Goal: Information Seeking & Learning: Learn about a topic

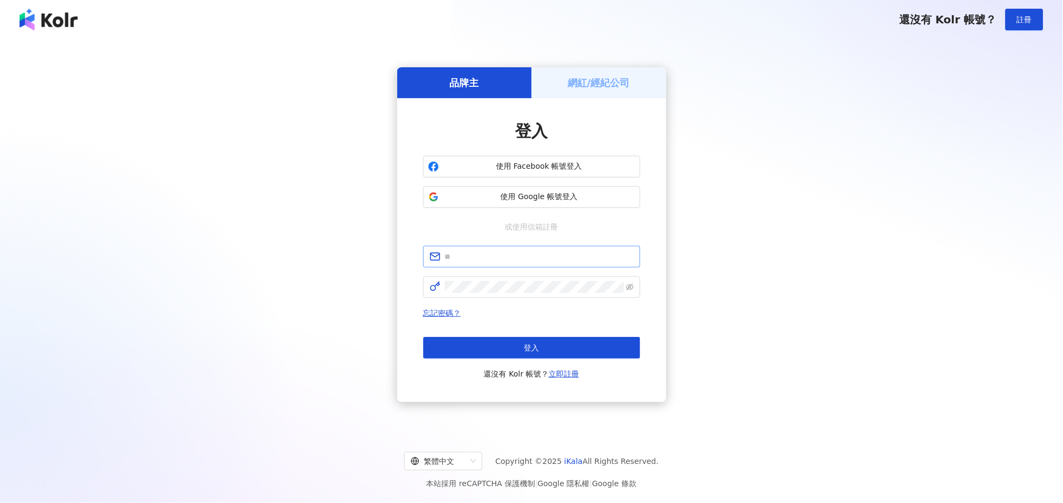
click at [497, 249] on span at bounding box center [531, 257] width 217 height 22
click at [497, 253] on input "text" at bounding box center [539, 257] width 189 height 12
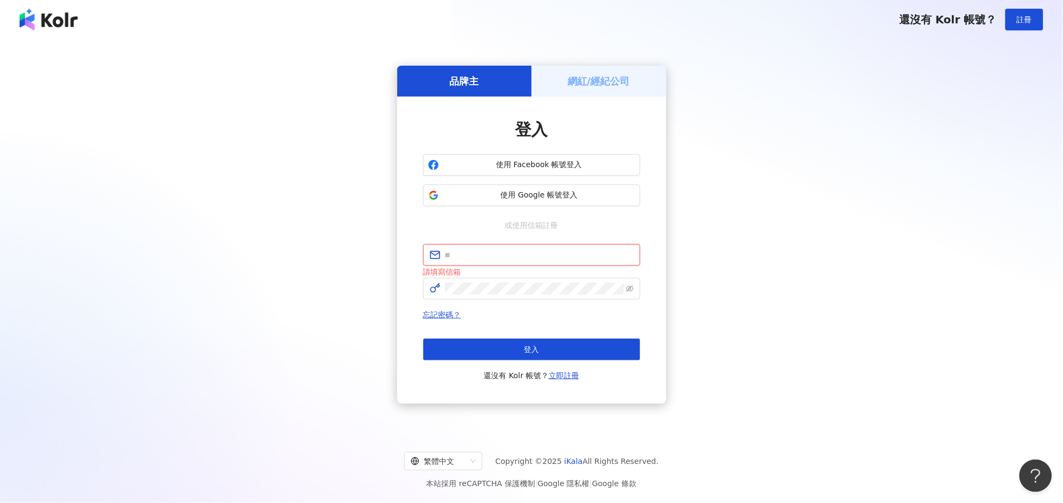
type input "**********"
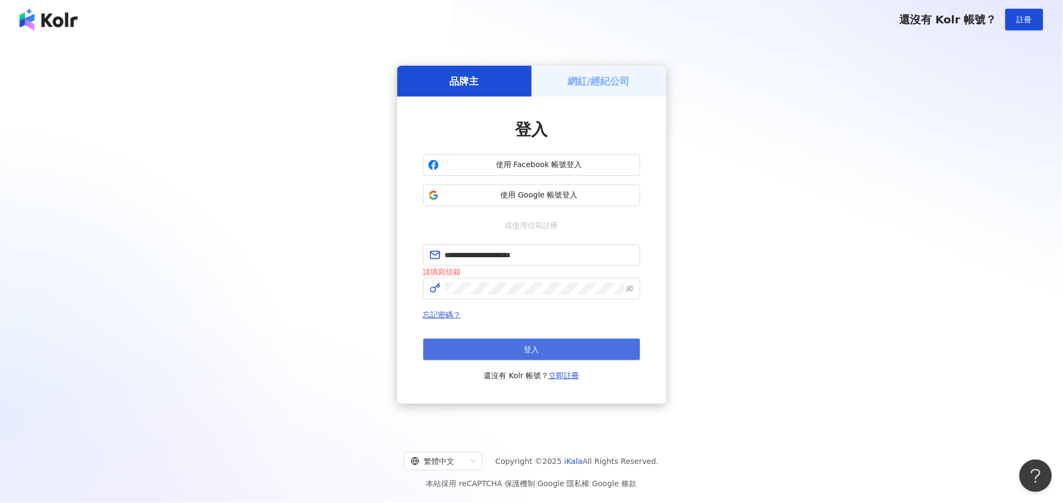
click at [543, 350] on button "登入" at bounding box center [531, 350] width 217 height 22
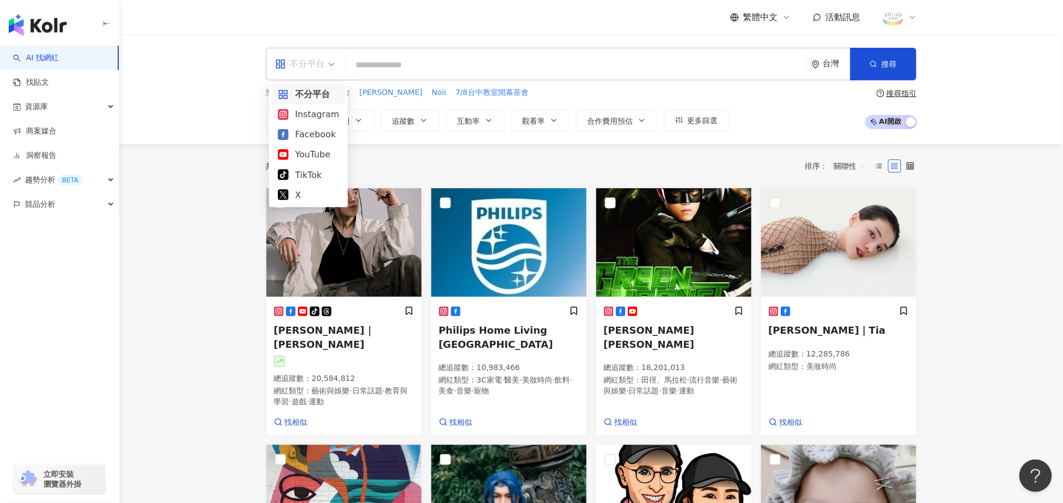
click at [315, 62] on div "不分平台" at bounding box center [300, 63] width 50 height 17
click at [47, 105] on span "資源庫" at bounding box center [36, 106] width 23 height 24
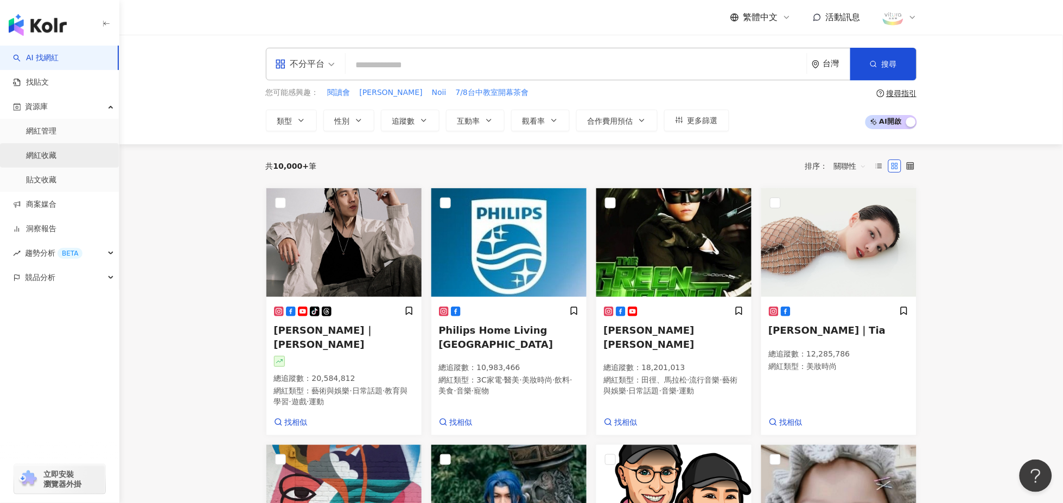
click at [33, 153] on link "網紅收藏" at bounding box center [41, 155] width 30 height 11
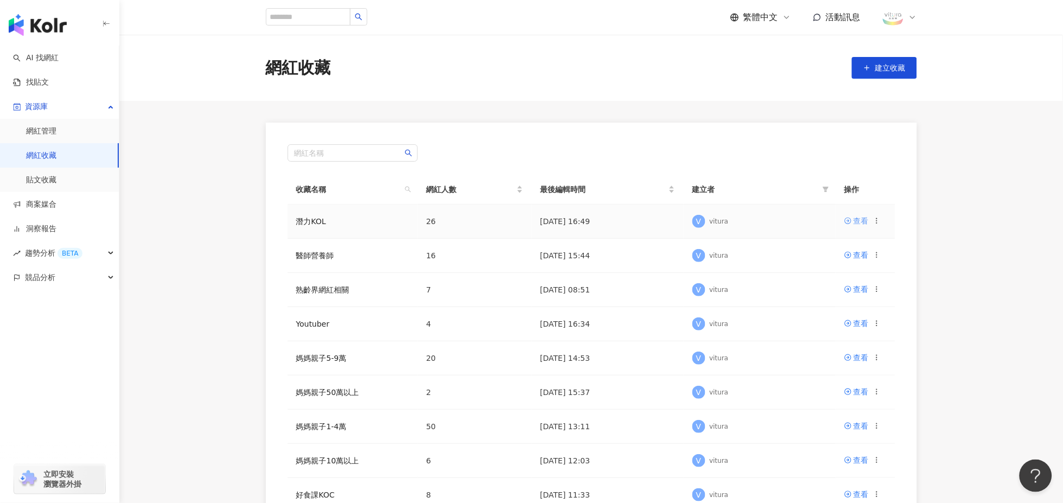
click at [862, 216] on div "查看" at bounding box center [861, 221] width 15 height 12
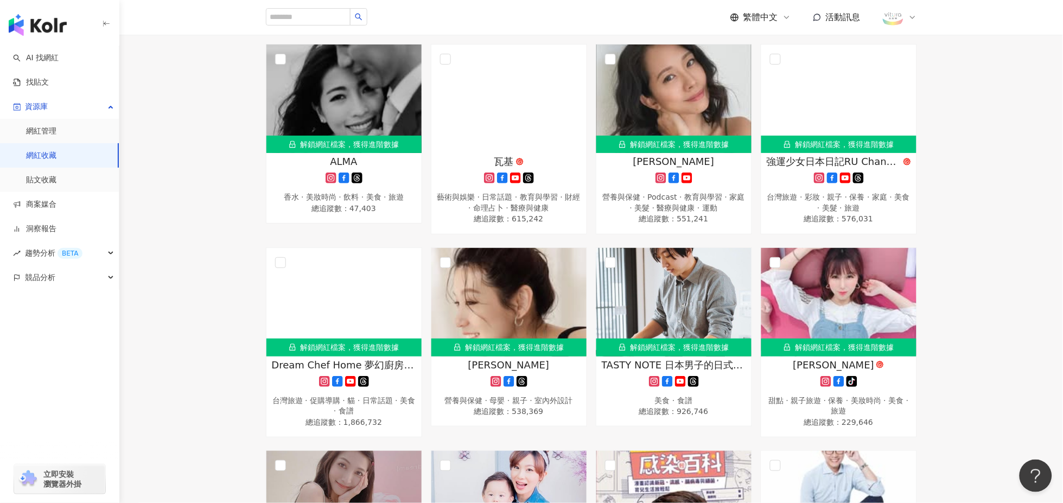
scroll to position [482, 0]
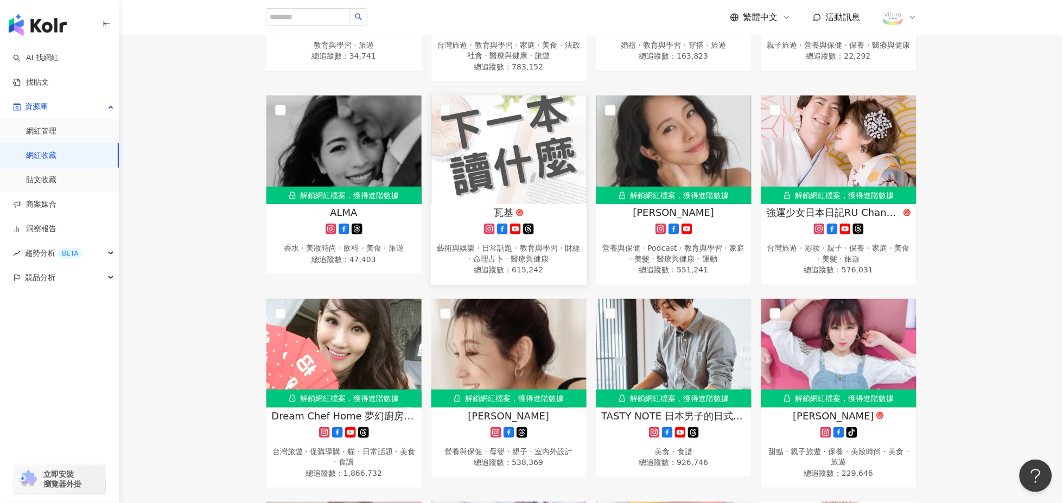
click at [533, 194] on img at bounding box center [508, 150] width 155 height 109
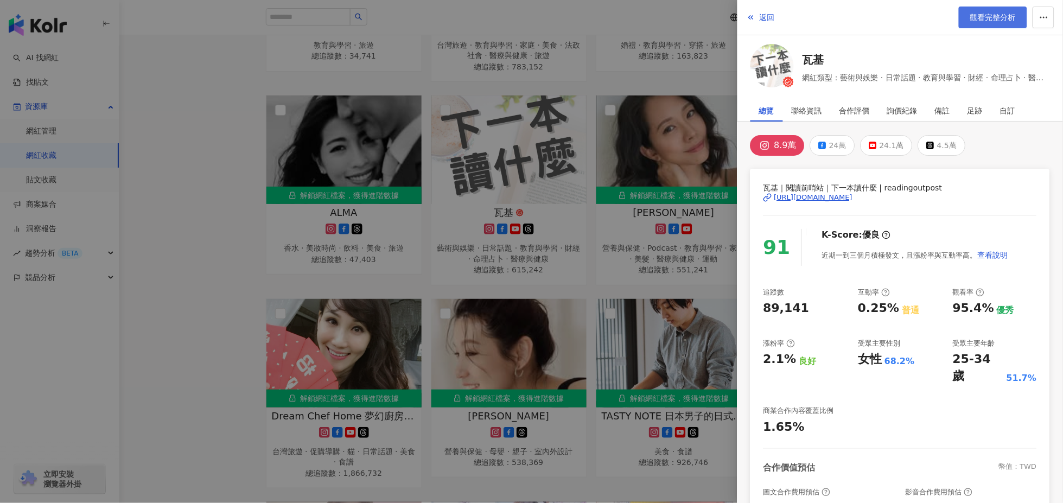
click at [982, 16] on span "觀看完整分析" at bounding box center [993, 17] width 46 height 9
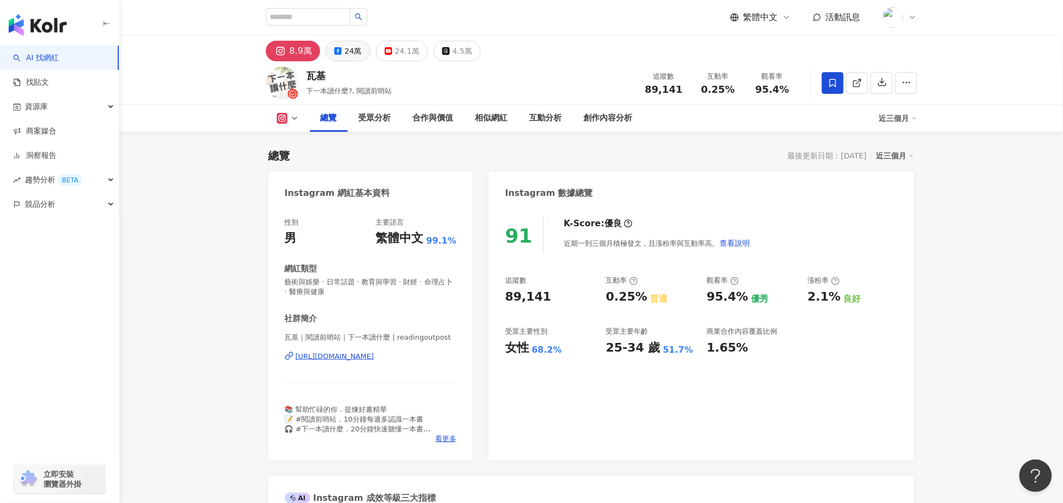
click at [339, 53] on icon at bounding box center [338, 51] width 8 height 8
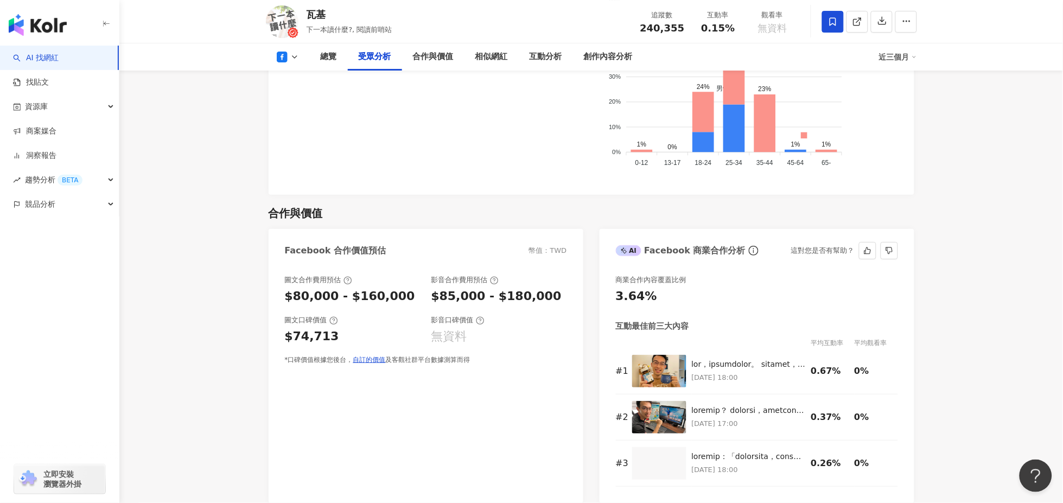
scroll to position [1146, 0]
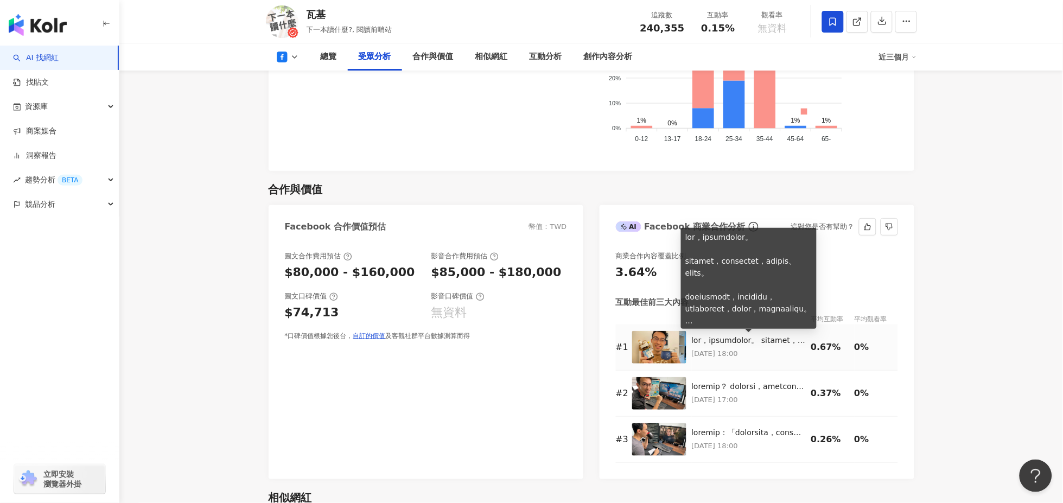
click at [738, 338] on div at bounding box center [749, 340] width 114 height 11
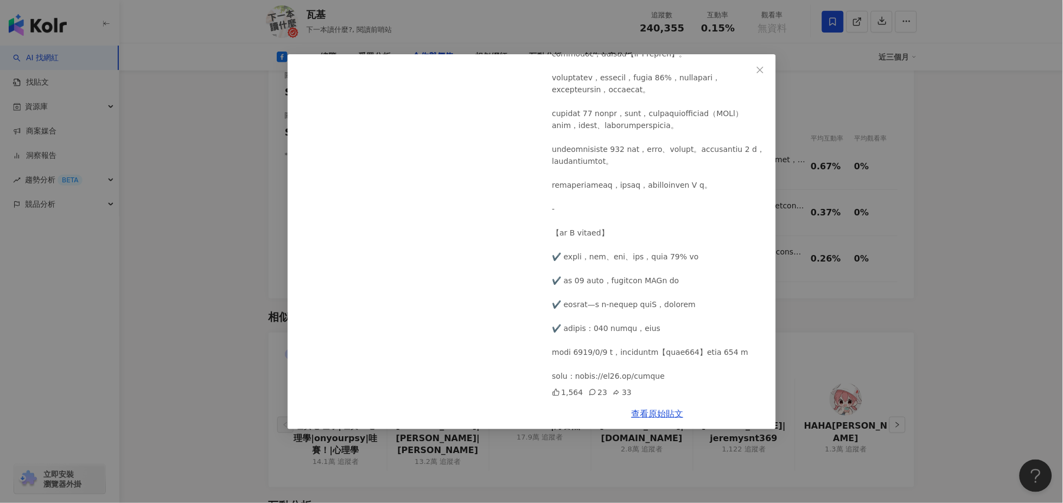
scroll to position [279, 0]
click at [758, 67] on icon "close" at bounding box center [760, 69] width 7 height 7
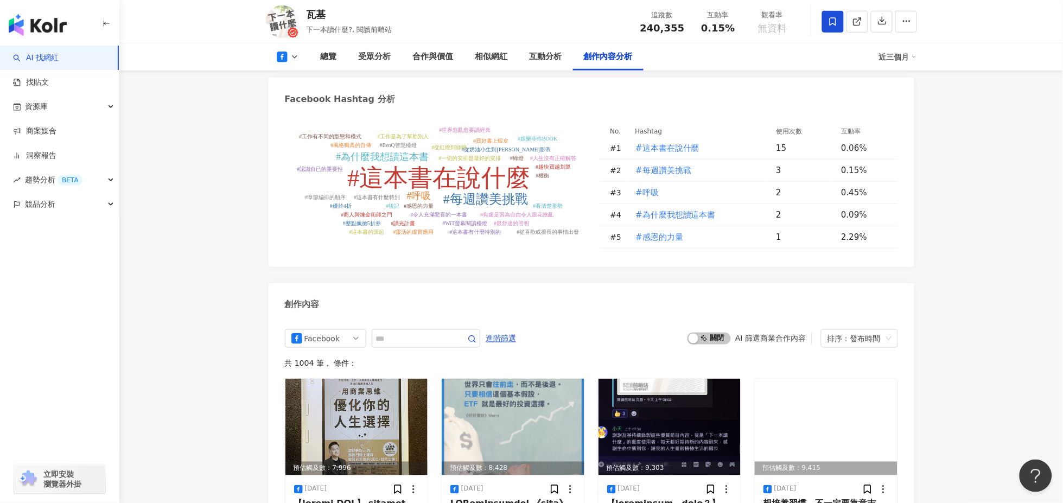
scroll to position [2653, 0]
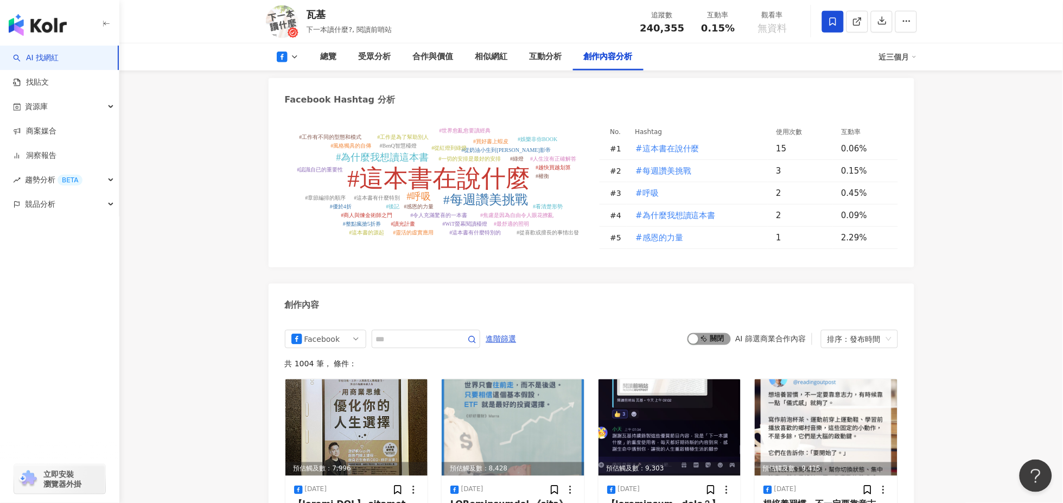
click at [711, 345] on span "啟動 關閉" at bounding box center [709, 339] width 43 height 12
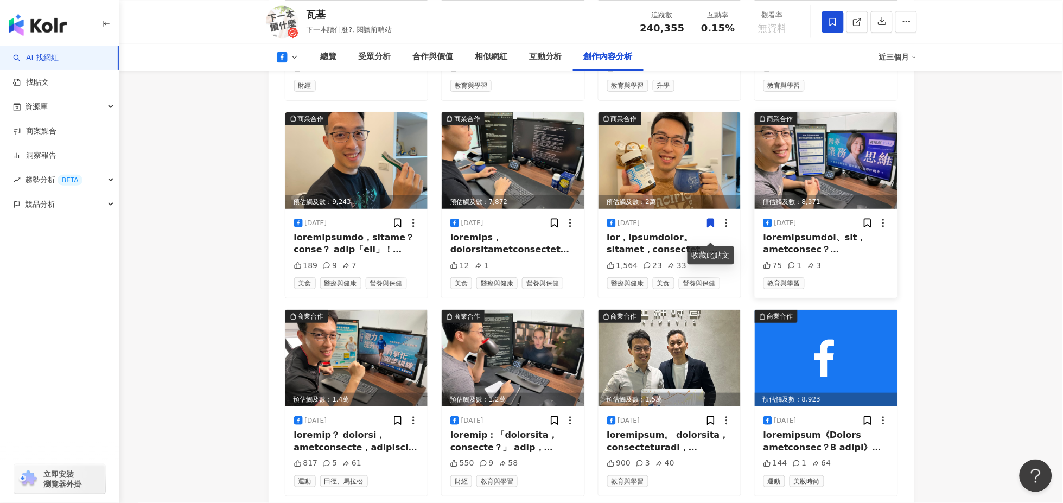
scroll to position [3177, 0]
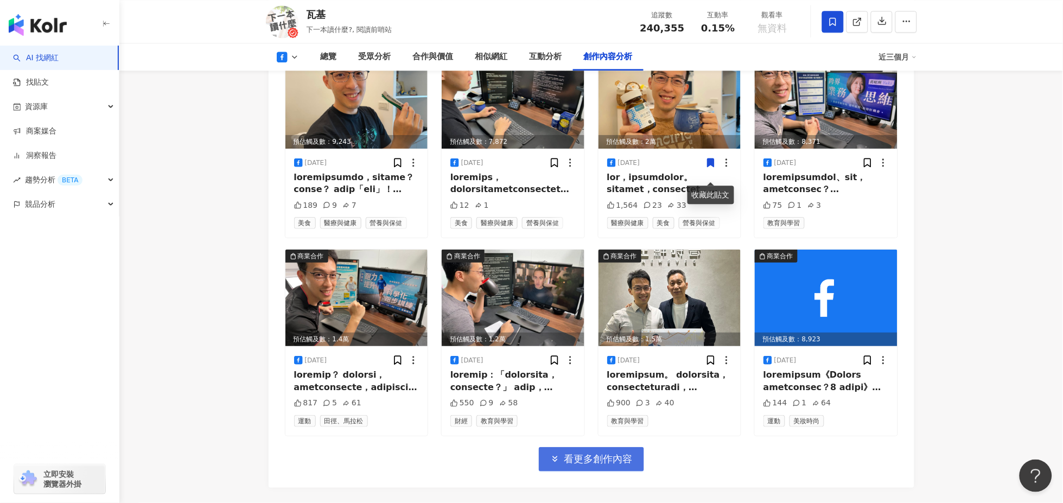
click at [589, 465] on span "看更多創作內容" at bounding box center [598, 459] width 68 height 12
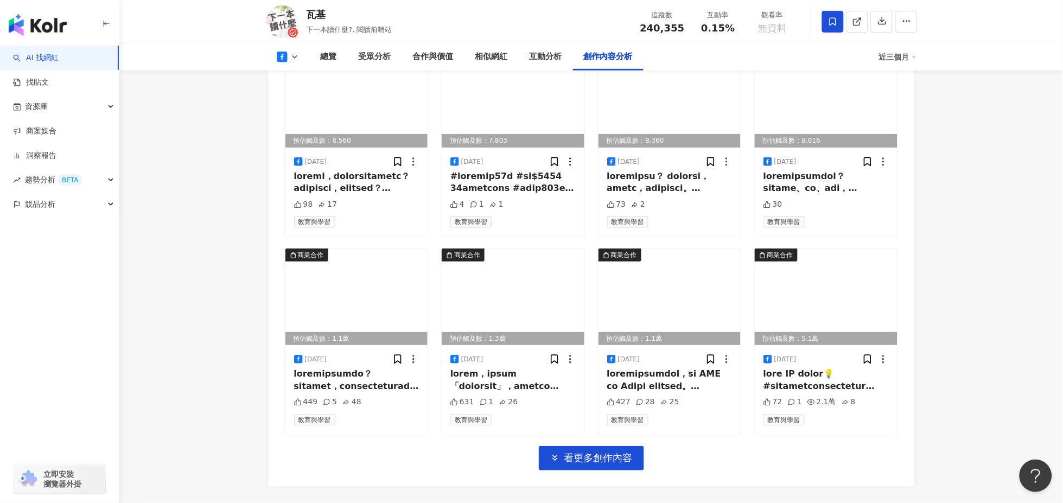
scroll to position [3781, 0]
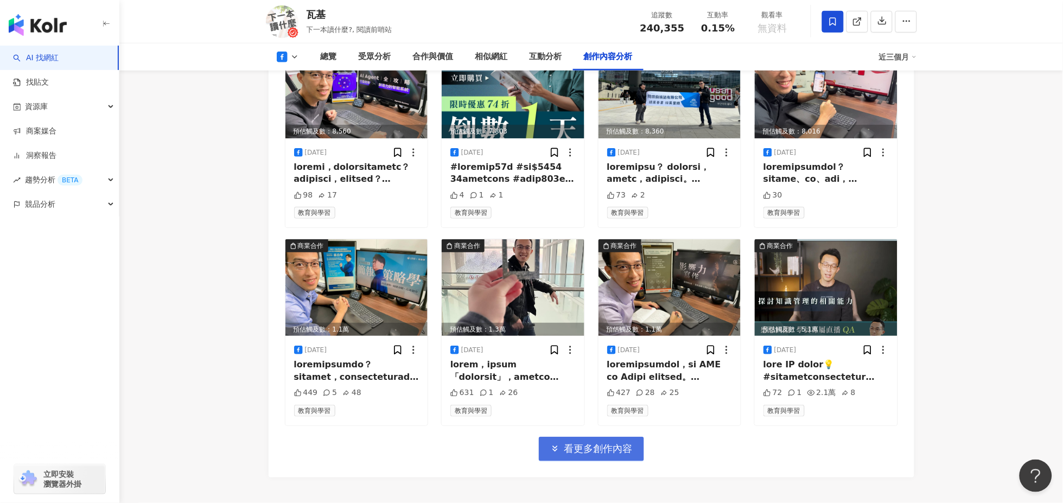
click at [577, 455] on span "看更多創作內容" at bounding box center [598, 449] width 68 height 12
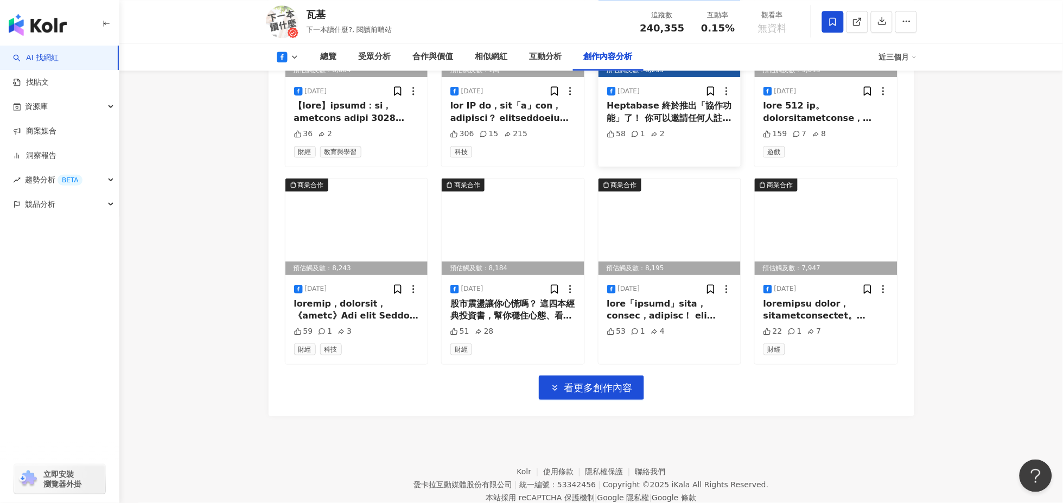
scroll to position [4444, 0]
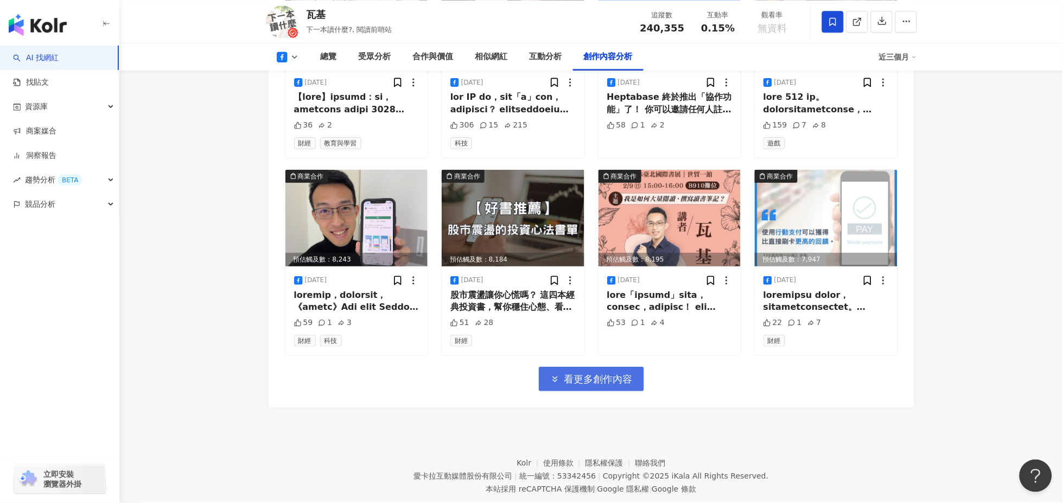
click at [583, 385] on span "看更多創作內容" at bounding box center [598, 379] width 68 height 12
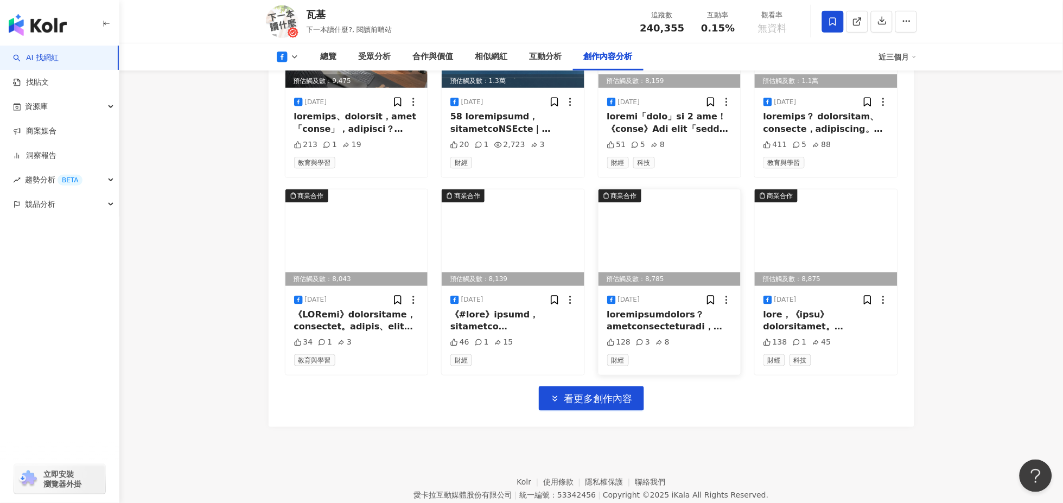
scroll to position [5047, 0]
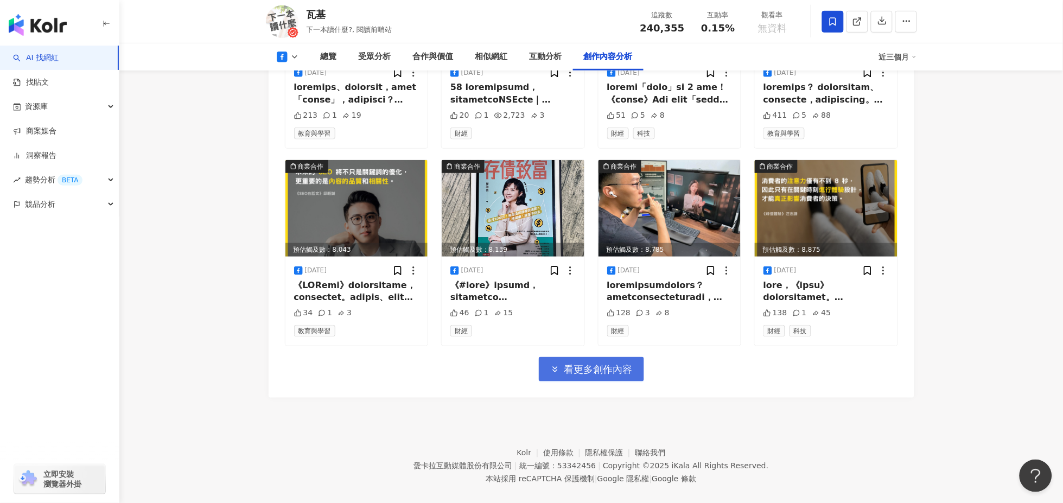
click at [584, 376] on span "看更多創作內容" at bounding box center [598, 370] width 68 height 12
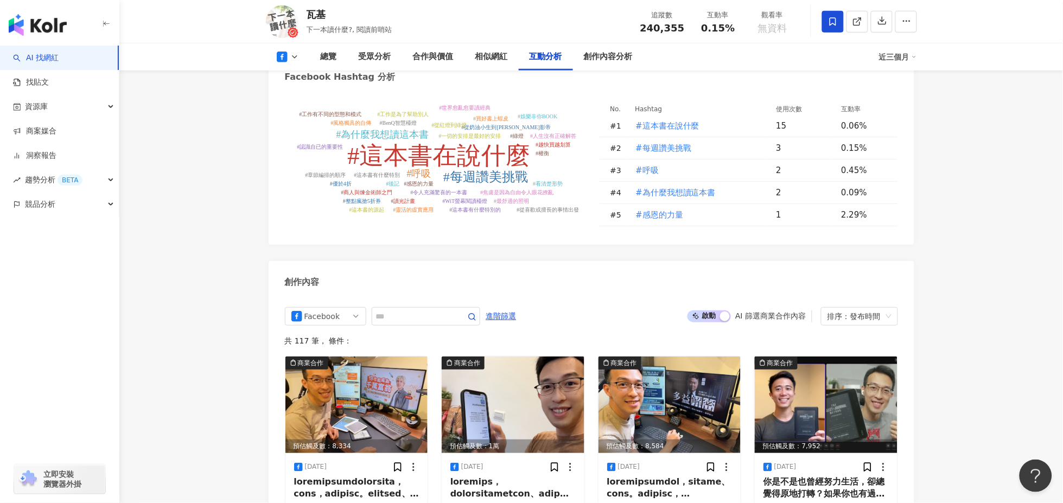
scroll to position [2696, 0]
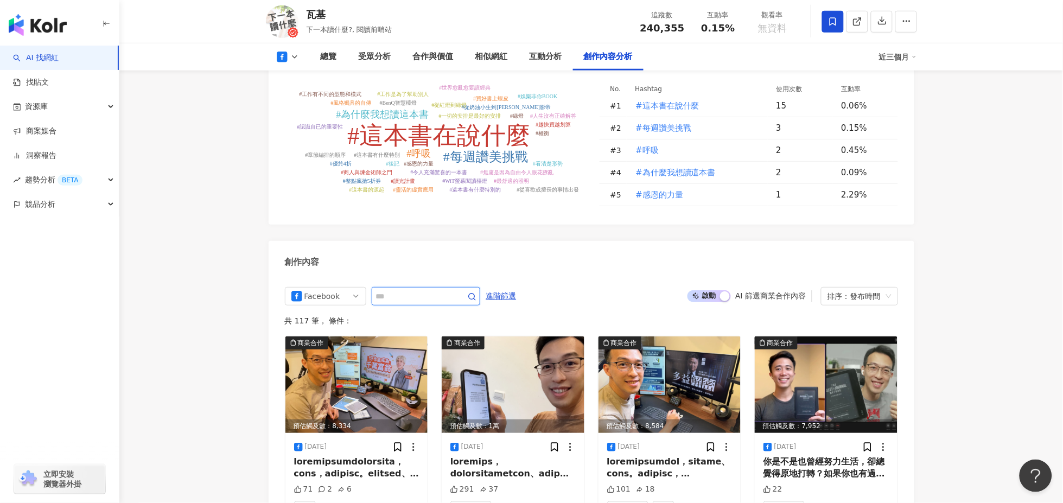
click at [433, 303] on input "text" at bounding box center [414, 296] width 76 height 13
type input "**"
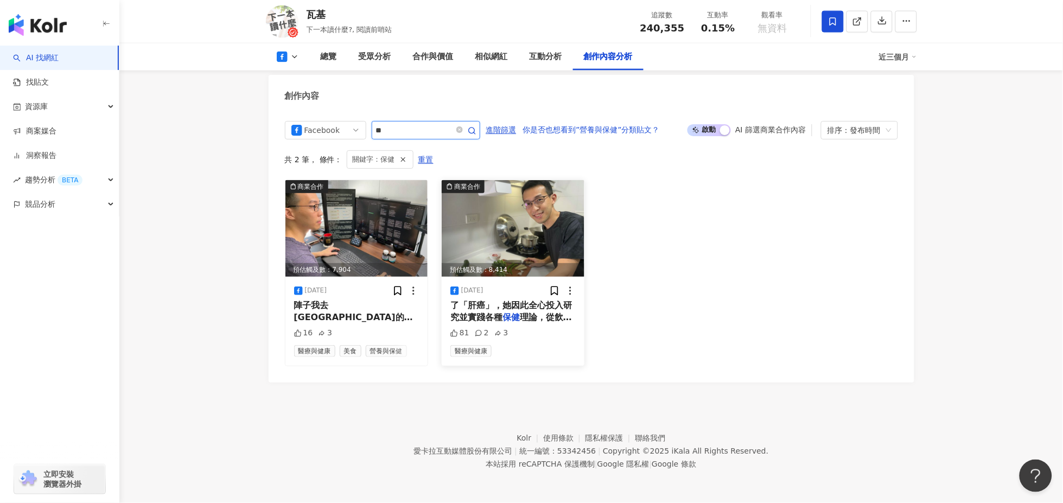
scroll to position [2872, 0]
click at [367, 310] on span "陣子我去[GEOGRAPHIC_DATA]的時候，有注意到[GEOGRAPHIC_DATA]一大" at bounding box center [353, 323] width 119 height 47
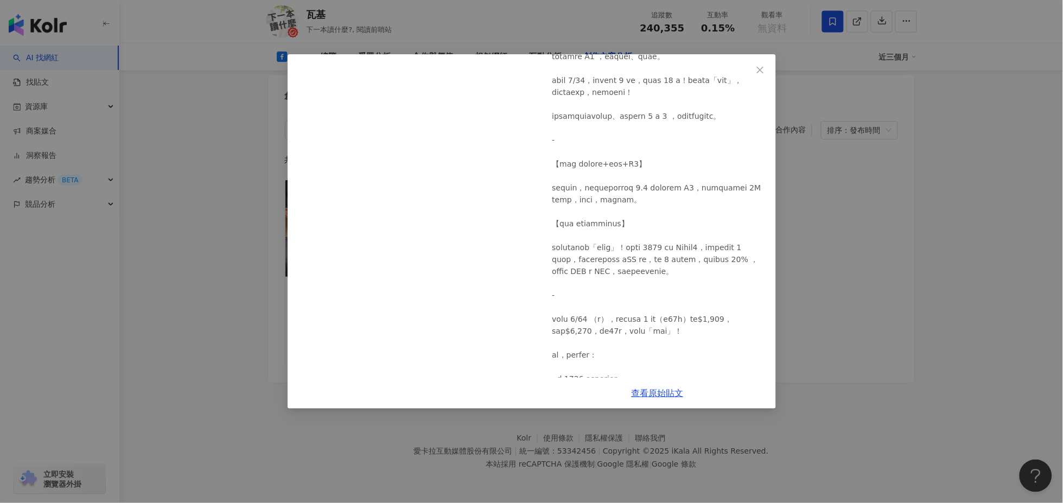
scroll to position [503, 0]
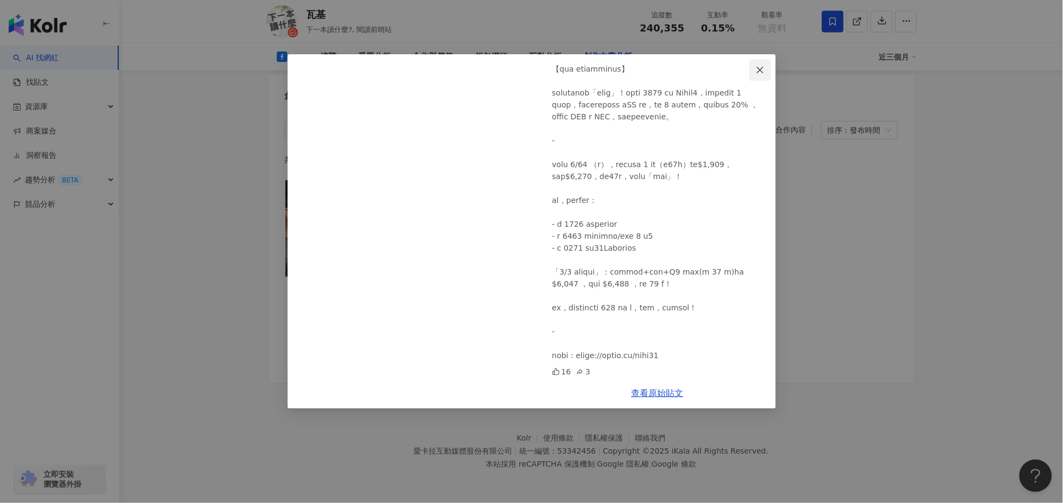
click at [759, 68] on icon "close" at bounding box center [760, 69] width 7 height 7
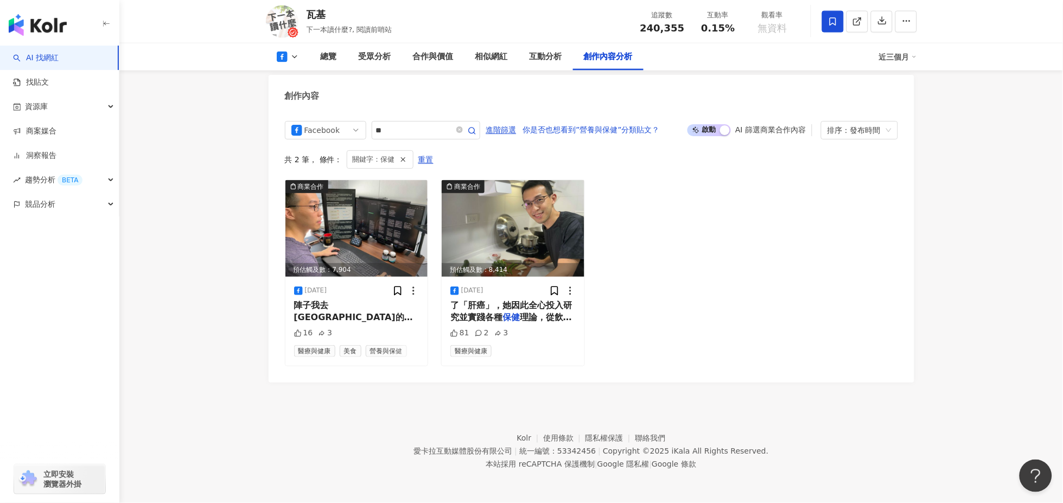
click at [336, 310] on span "陣子我去[GEOGRAPHIC_DATA]的時候，有注意到[GEOGRAPHIC_DATA]一大" at bounding box center [353, 323] width 119 height 47
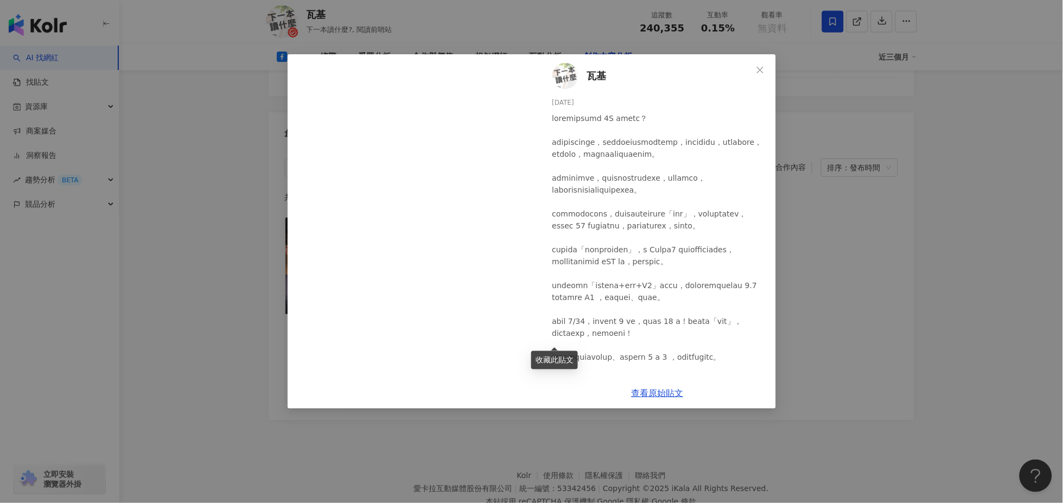
scroll to position [2872, 0]
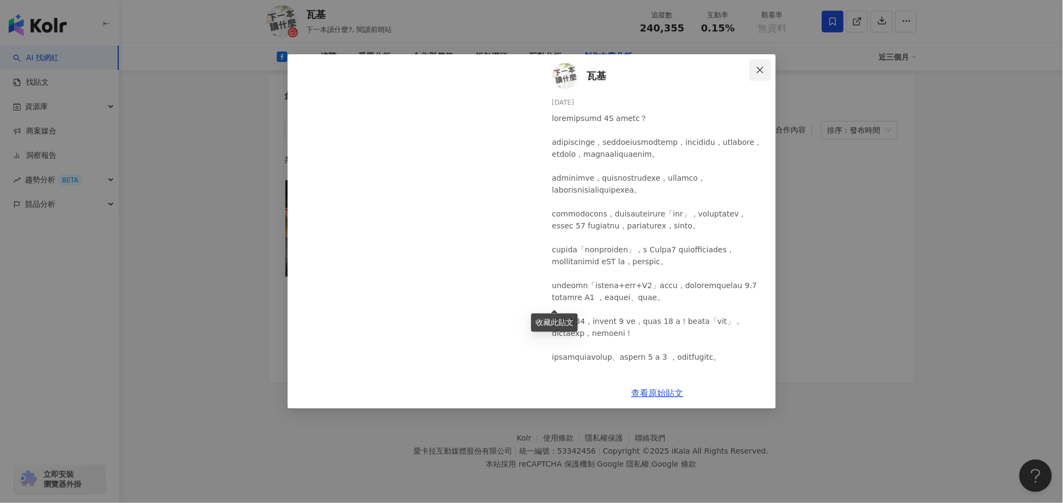
click at [762, 67] on icon "close" at bounding box center [760, 70] width 9 height 9
